Goal: Information Seeking & Learning: Learn about a topic

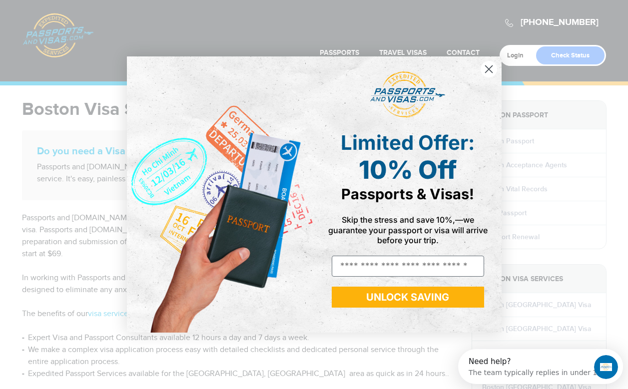
click at [488, 72] on icon "Close dialog" at bounding box center [488, 68] width 7 height 7
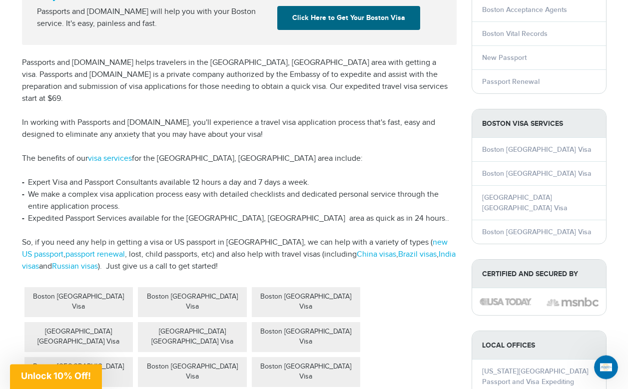
scroll to position [166, 0]
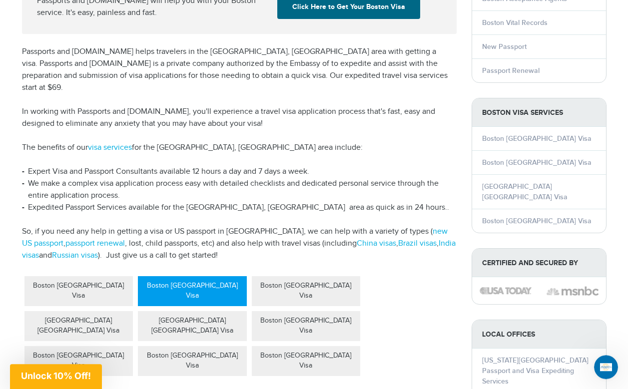
click at [183, 276] on div "Boston [GEOGRAPHIC_DATA] Visa" at bounding box center [192, 291] width 109 height 30
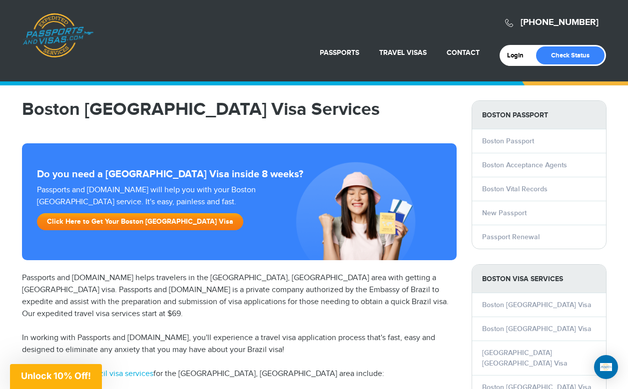
click at [152, 219] on link "Click Here to Get Your Boston Brazil Visa" at bounding box center [140, 221] width 206 height 17
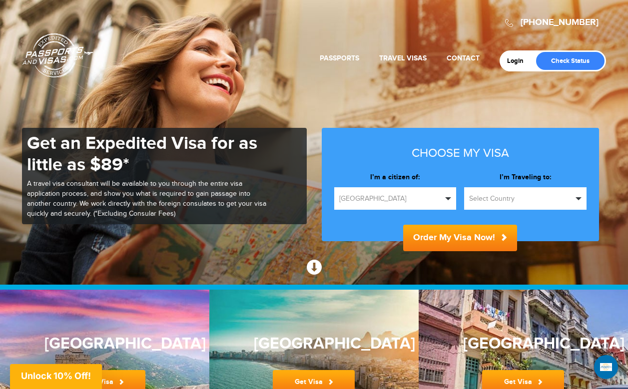
click at [444, 200] on button "[GEOGRAPHIC_DATA]" at bounding box center [395, 198] width 122 height 22
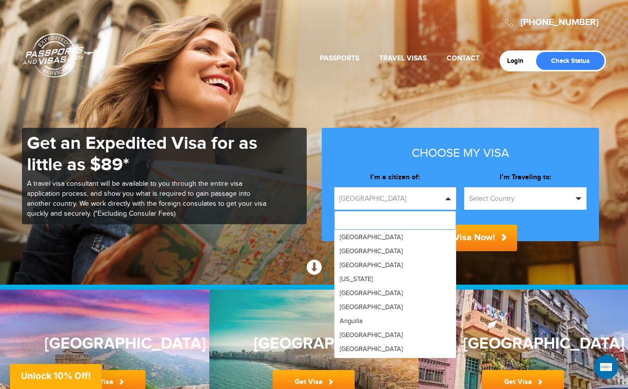
type input "*"
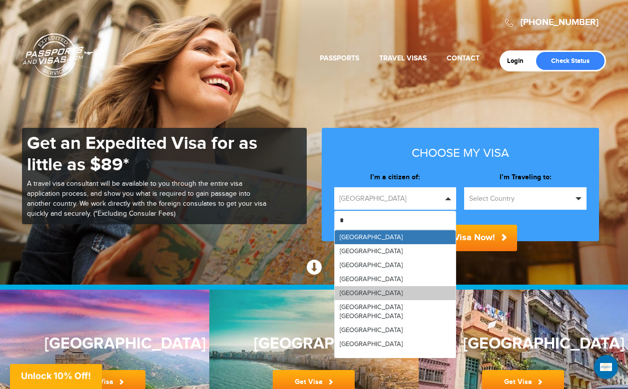
click at [358, 290] on span "[GEOGRAPHIC_DATA]" at bounding box center [371, 293] width 63 height 8
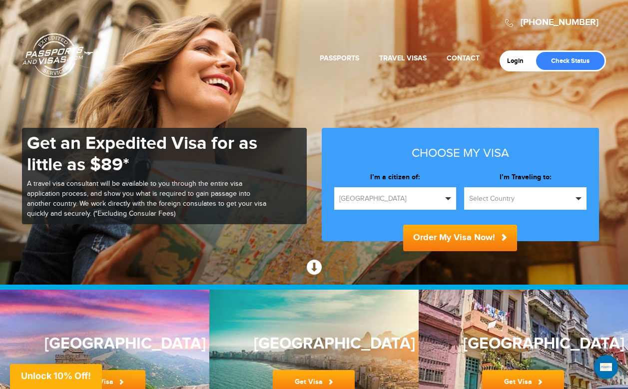
click at [579, 198] on span "button" at bounding box center [578, 198] width 6 height 3
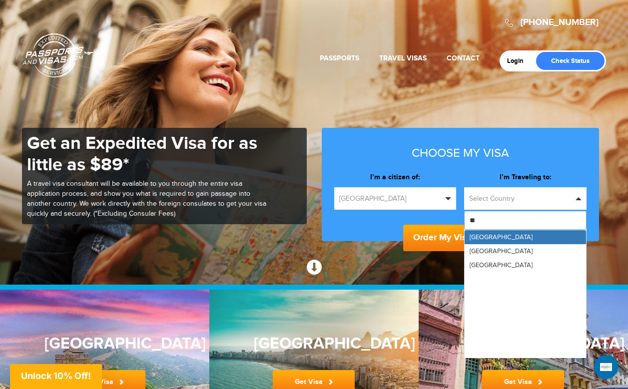
type input "***"
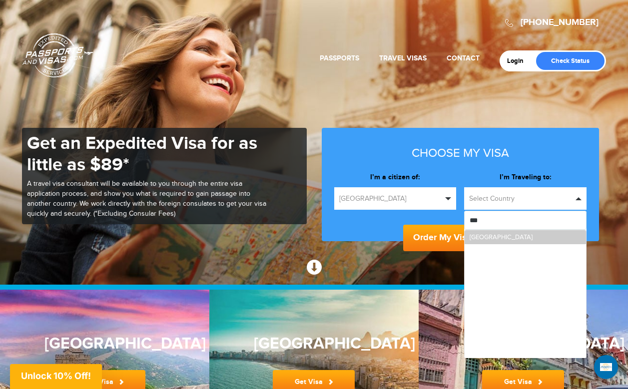
click at [490, 242] on link "Brazil" at bounding box center [524, 237] width 121 height 14
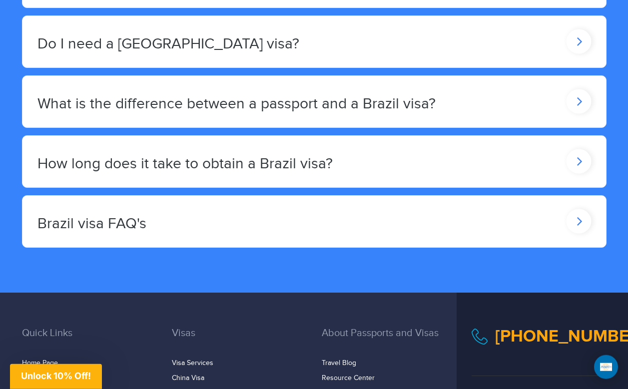
scroll to position [1509, 0]
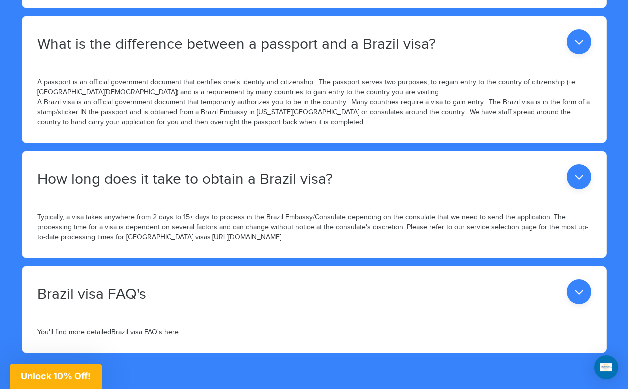
drag, startPoint x: 453, startPoint y: 40, endPoint x: 445, endPoint y: 63, distance: 24.5
